Goal: Information Seeking & Learning: Learn about a topic

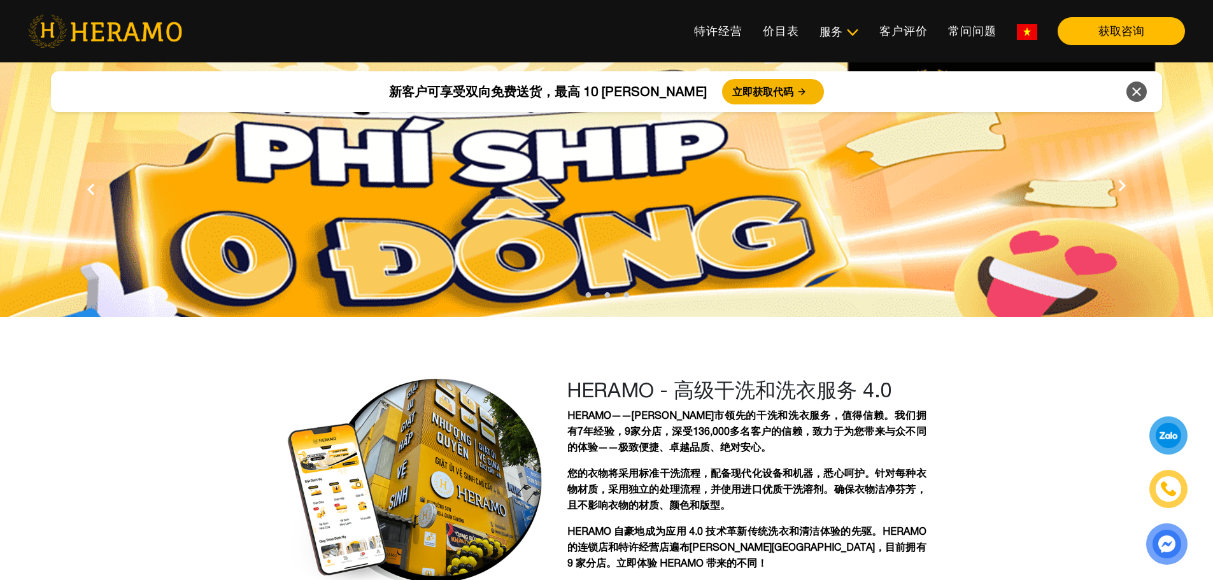
drag, startPoint x: 928, startPoint y: 253, endPoint x: 928, endPoint y: 246, distance: 7.6
click at [928, 253] on img at bounding box center [606, 222] width 1213 height 320
click at [1037, 26] on img at bounding box center [1027, 32] width 20 height 16
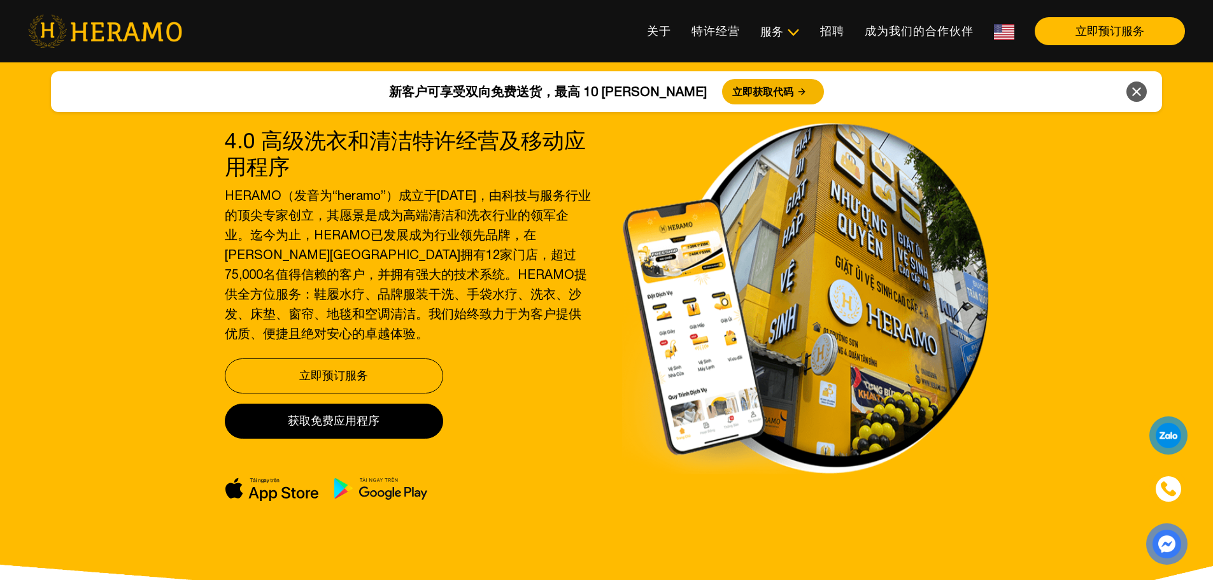
click at [1004, 36] on img at bounding box center [1004, 32] width 20 height 16
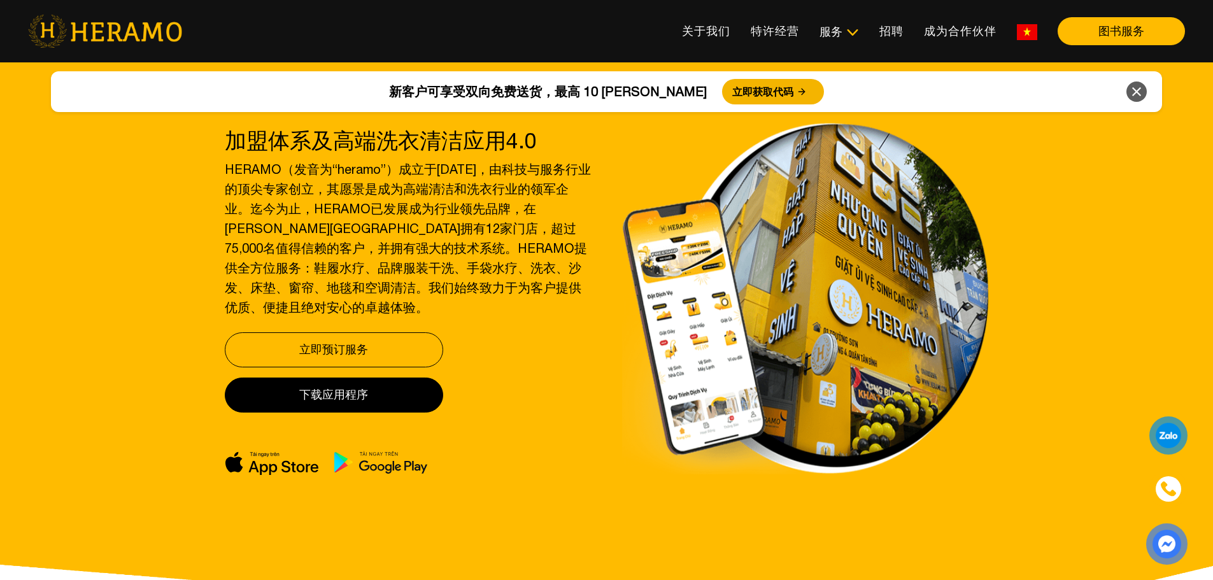
click at [1022, 31] on img at bounding box center [1027, 32] width 20 height 16
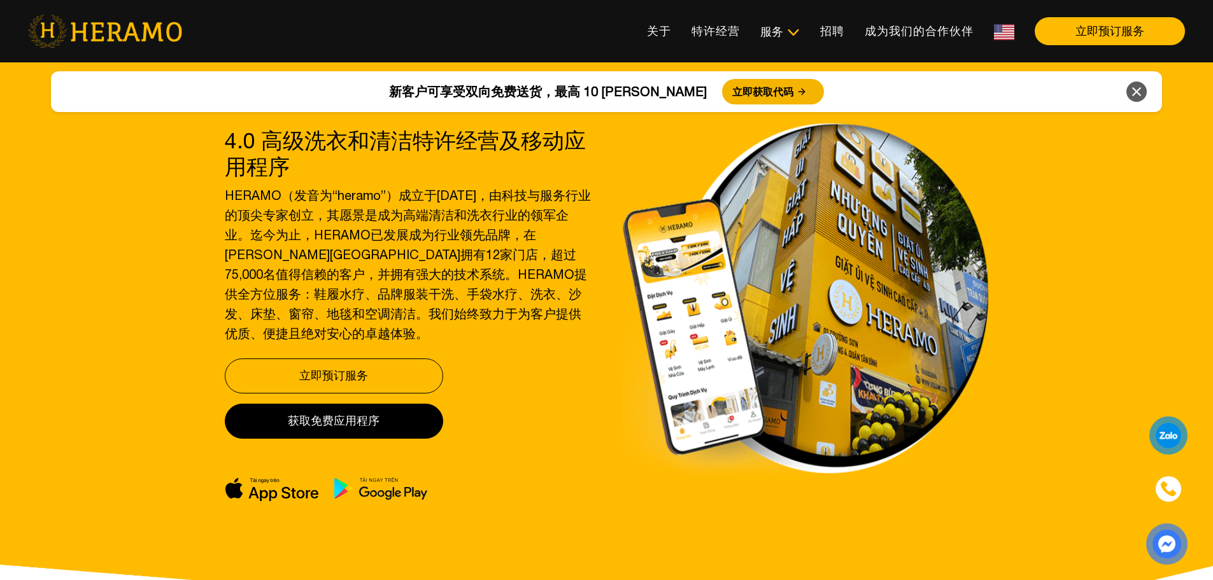
click at [1015, 194] on div "4.0 高级洗衣和清洁特许经营及移动应用程序 HERAMO（发音为“heramo”）成立于[DATE]，由科技与服务行业的顶尖专家创立，其愿景是成为高端清洁和…" at bounding box center [606, 362] width 1213 height 611
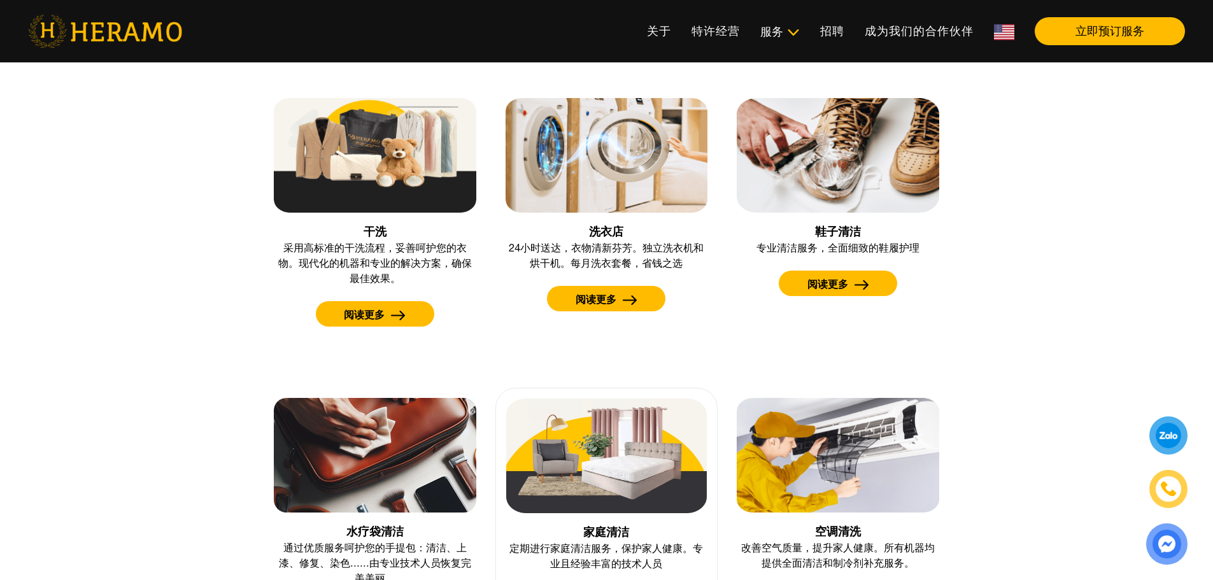
scroll to position [1083, 0]
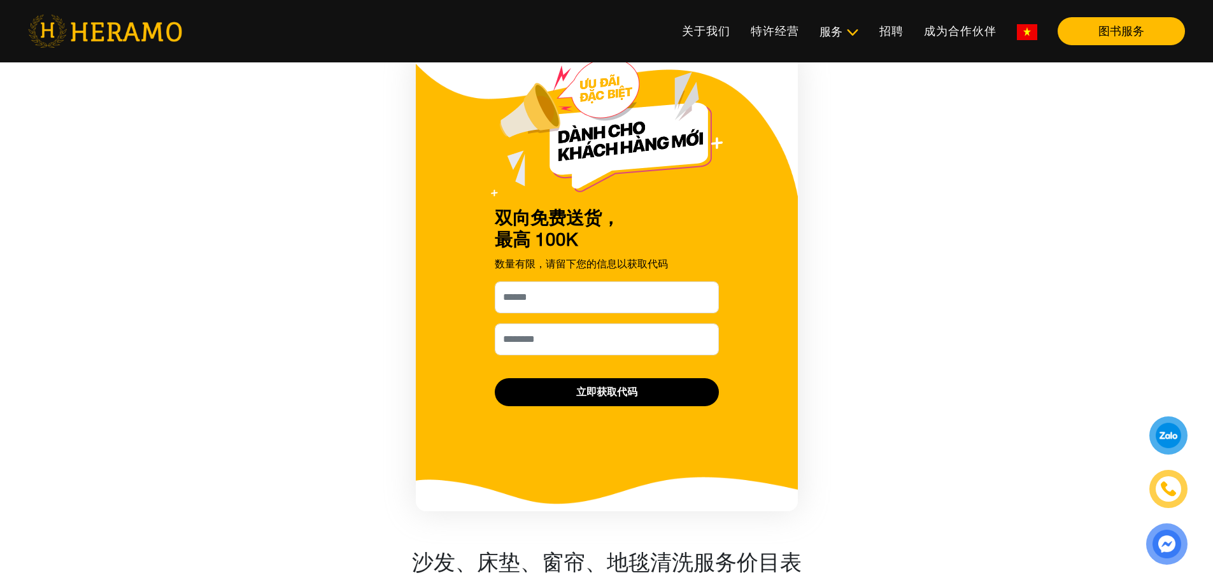
scroll to position [1019, 0]
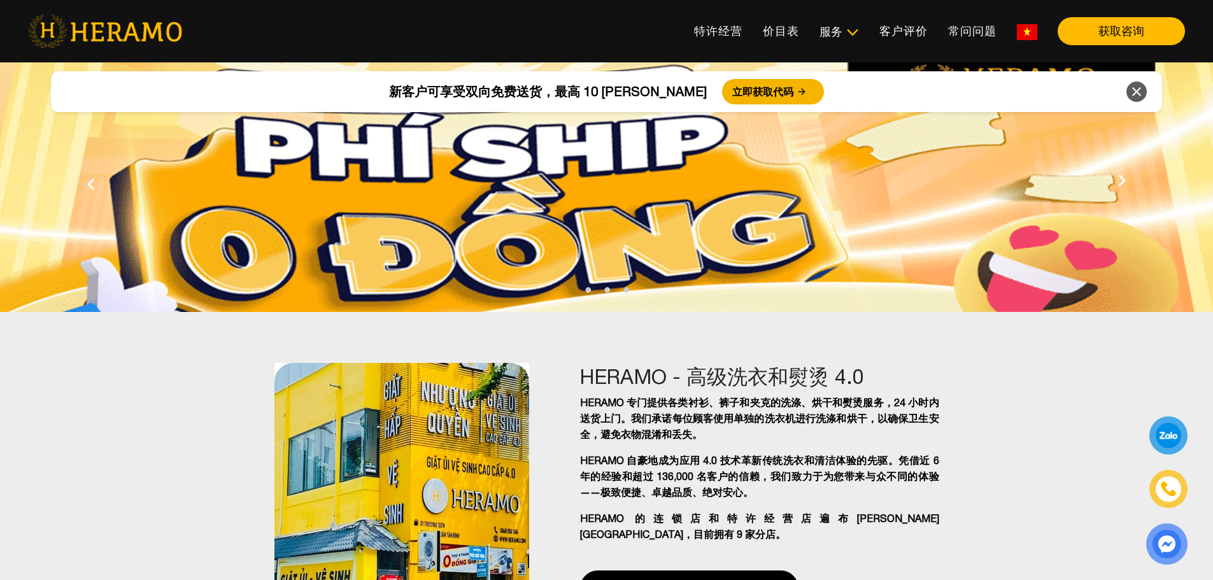
click at [986, 380] on div "HERAMO - 高级洗衣和熨烫 4.0 HERAMO 专门提供各类衬衫、裤子和夹克的洗涤、烘干和熨烫服务，24 小时内送货上门。我们承诺每位顾客使用单独的洗…" at bounding box center [606, 490] width 1213 height 285
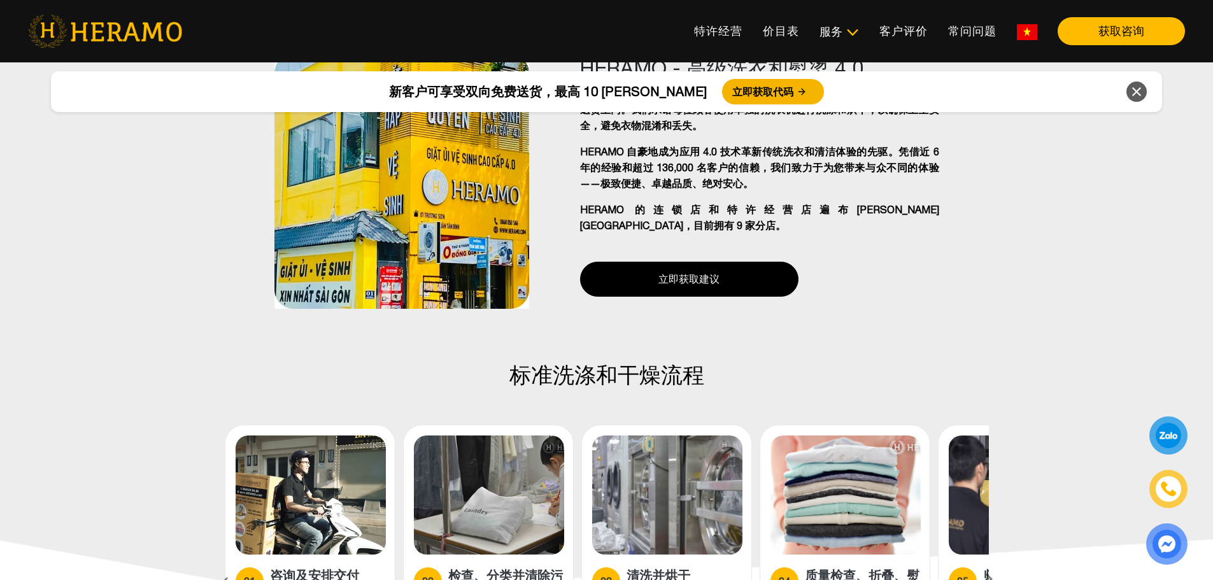
scroll to position [573, 0]
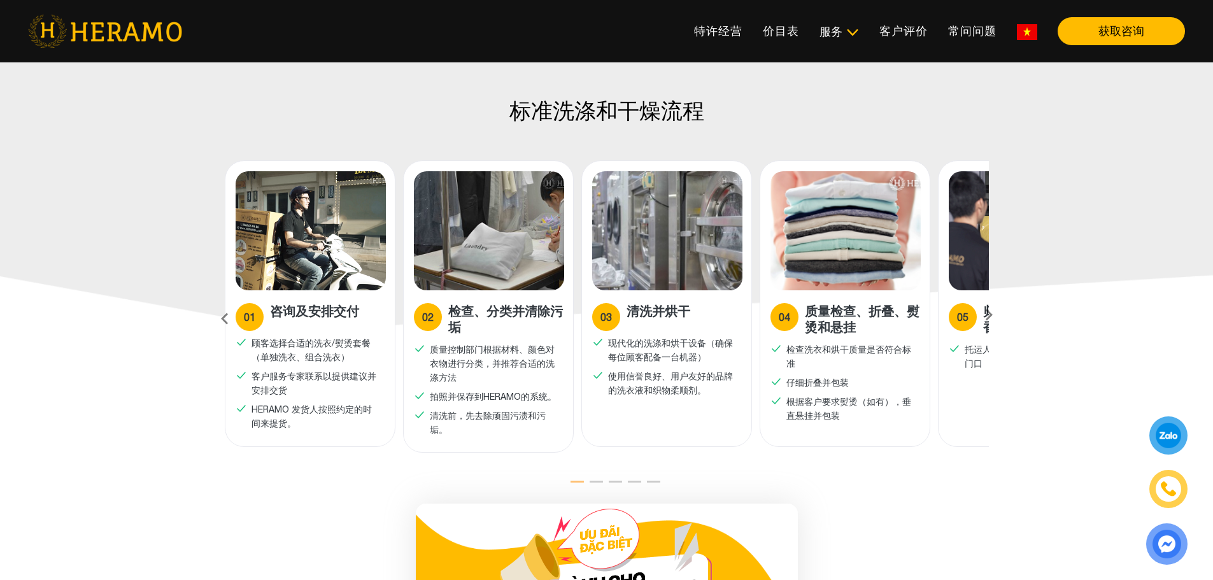
click at [987, 315] on icon at bounding box center [989, 319] width 23 height 8
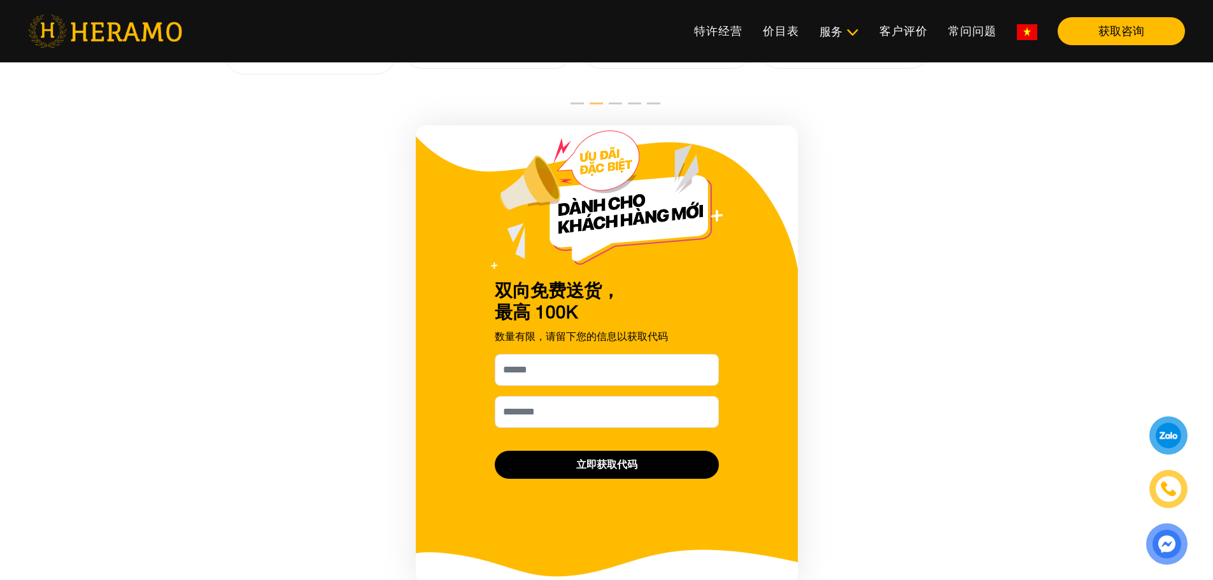
scroll to position [1146, 0]
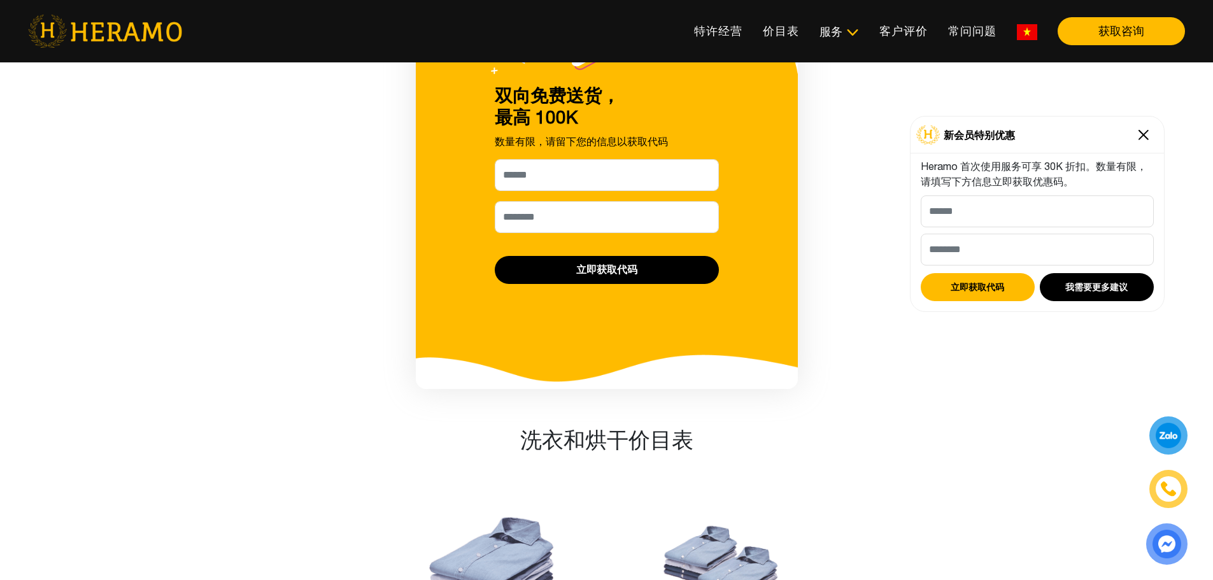
click at [1144, 138] on img at bounding box center [1144, 135] width 20 height 20
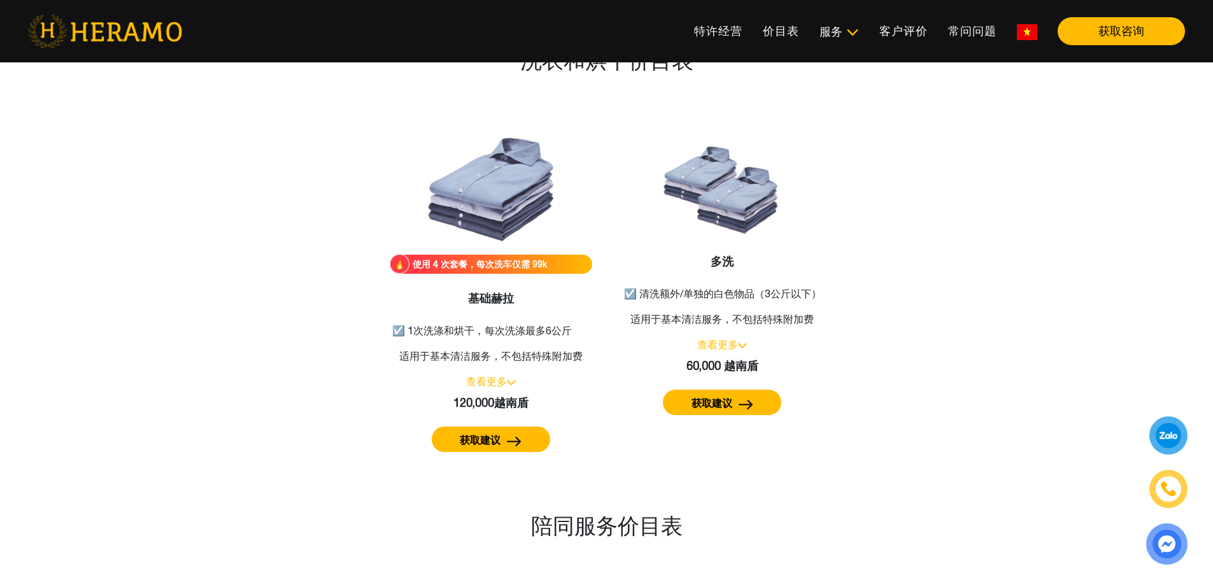
scroll to position [1529, 0]
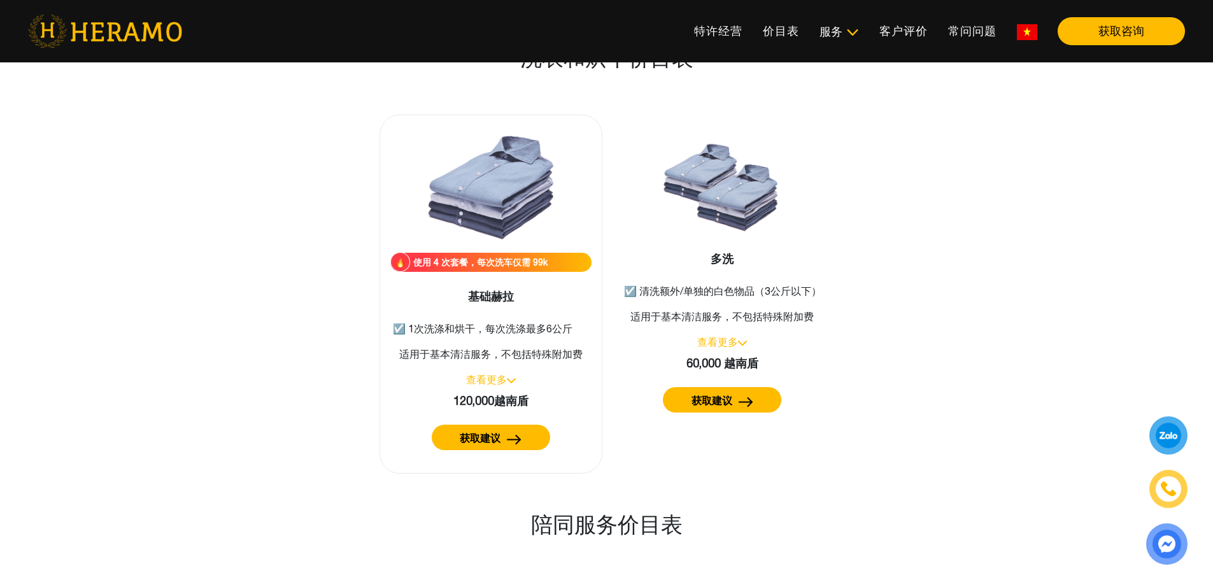
click at [501, 442] on button "获取建议" at bounding box center [491, 437] width 118 height 25
click at [593, 115] on div "使用 4 次套餐，每次洗车仅需 99k 基础赫拉 ☑️ 1次洗涤和烘干，每次洗涤最多6公斤 适用于基本清洁服务，不包括特殊附加费 查看更多 120,000越南…" at bounding box center [491, 294] width 242 height 359
click at [488, 378] on font "查看更多" at bounding box center [486, 379] width 41 height 11
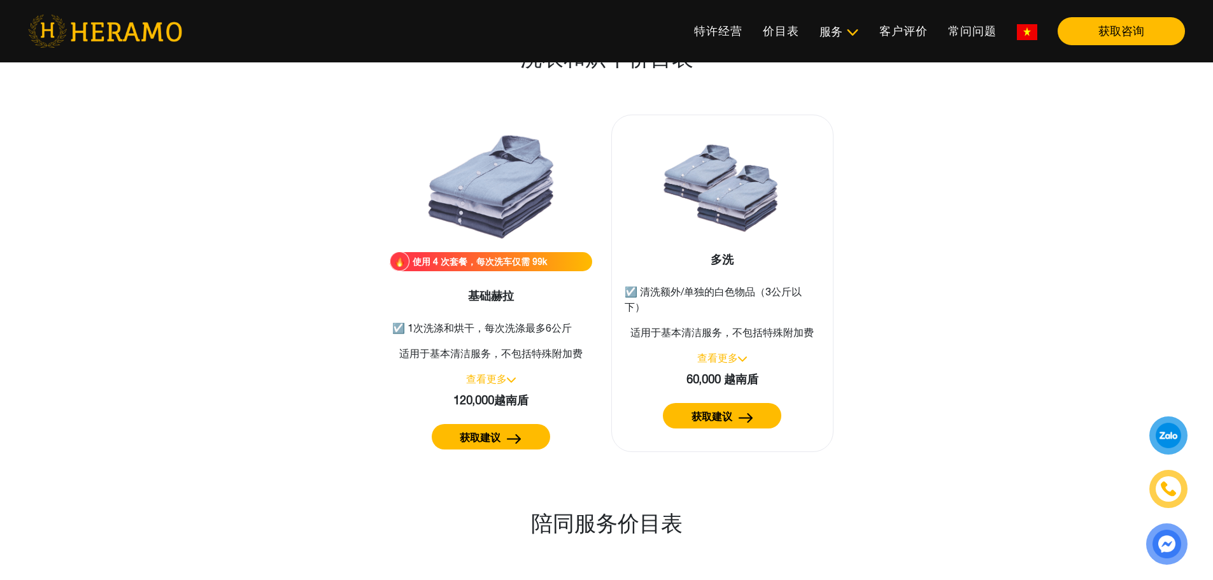
click at [729, 356] on font "查看更多" at bounding box center [717, 357] width 41 height 11
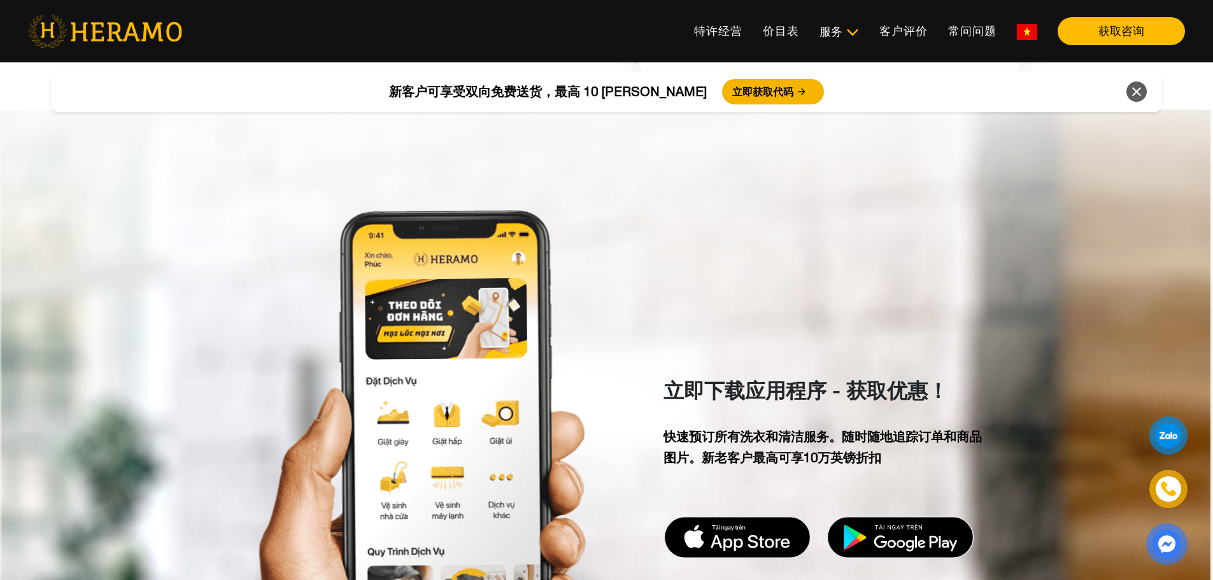
scroll to position [4075, 0]
